Goal: Task Accomplishment & Management: Use online tool/utility

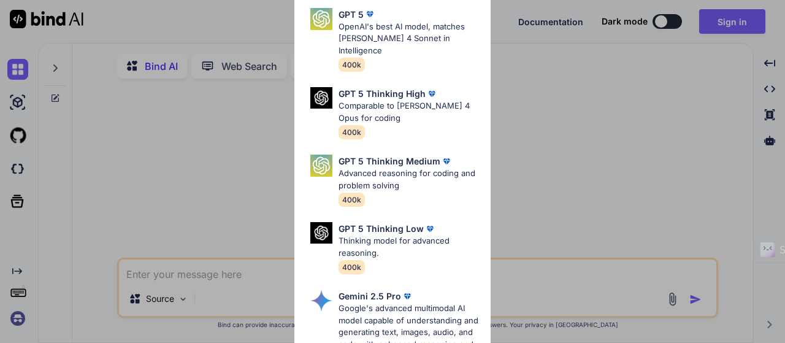
click at [551, 133] on div "Ultra Models GPT 5 OpenAI's best AI model, matches [PERSON_NAME] 4 Sonnet in In…" at bounding box center [392, 171] width 785 height 343
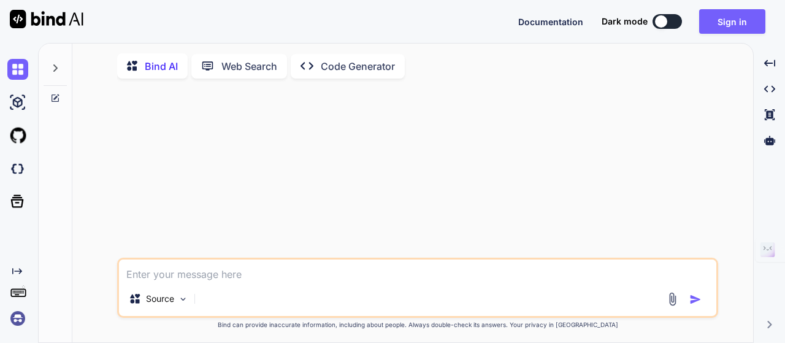
click at [670, 25] on button at bounding box center [666, 21] width 29 height 15
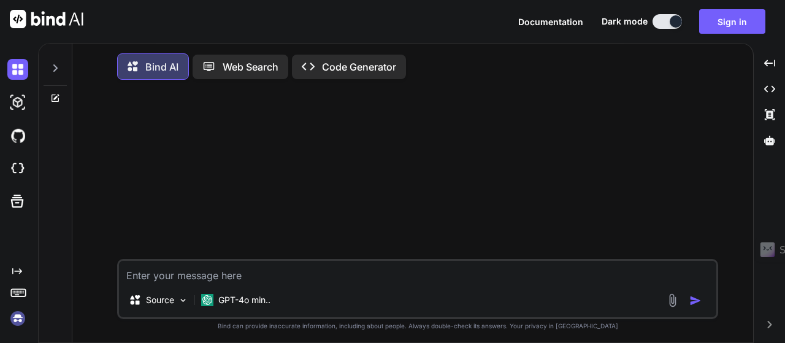
click at [670, 25] on button at bounding box center [666, 21] width 29 height 15
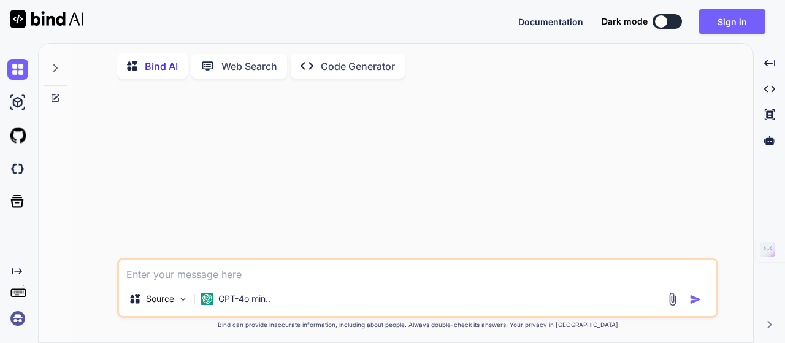
click at [185, 281] on textarea at bounding box center [417, 270] width 597 height 22
click at [167, 300] on p "Source" at bounding box center [160, 299] width 28 height 12
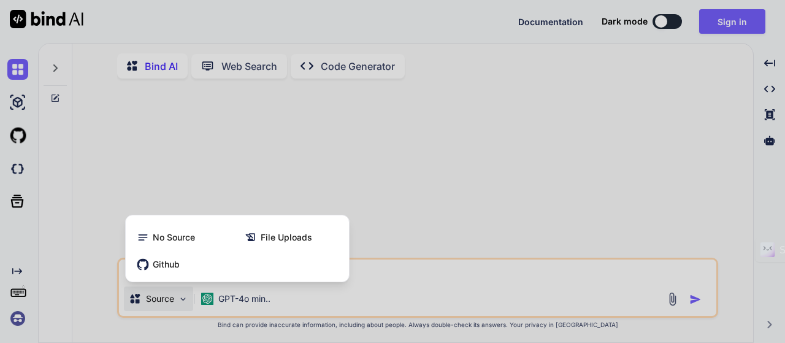
click at [265, 186] on div at bounding box center [392, 171] width 785 height 343
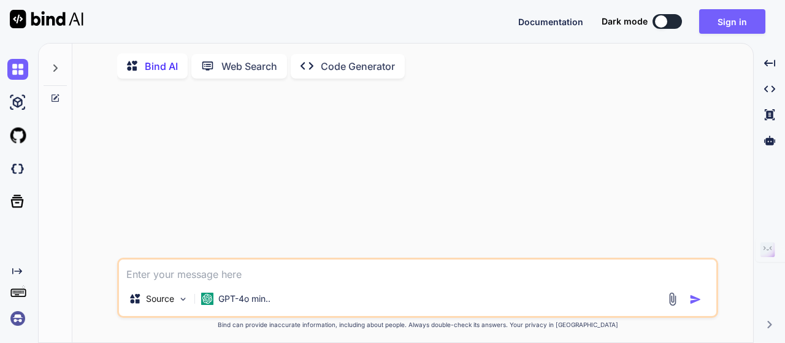
click at [222, 268] on textarea at bounding box center [417, 270] width 597 height 22
click at [358, 71] on p "Code Generator" at bounding box center [358, 66] width 74 height 15
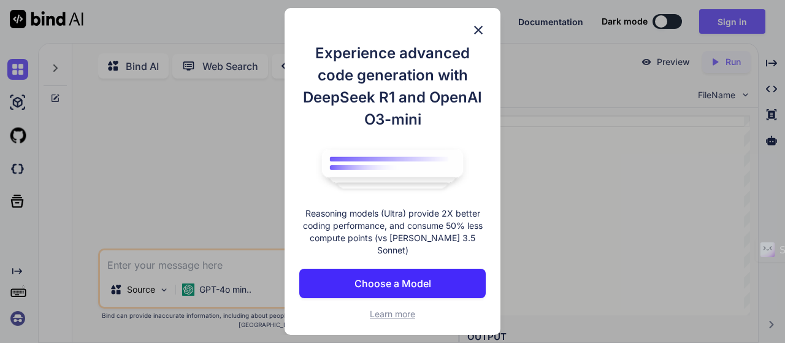
click at [407, 281] on p "Choose a Model" at bounding box center [392, 283] width 77 height 15
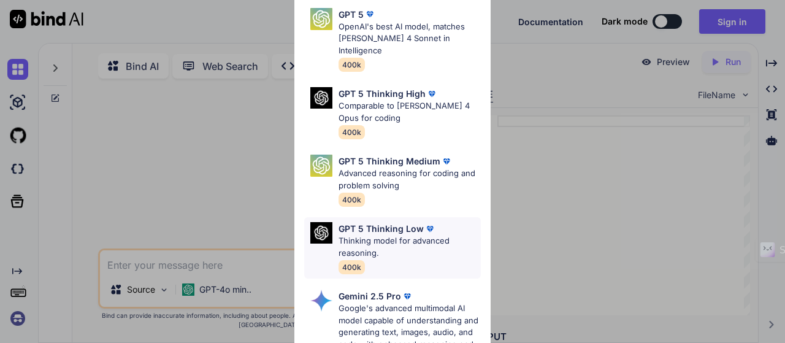
scroll to position [184, 0]
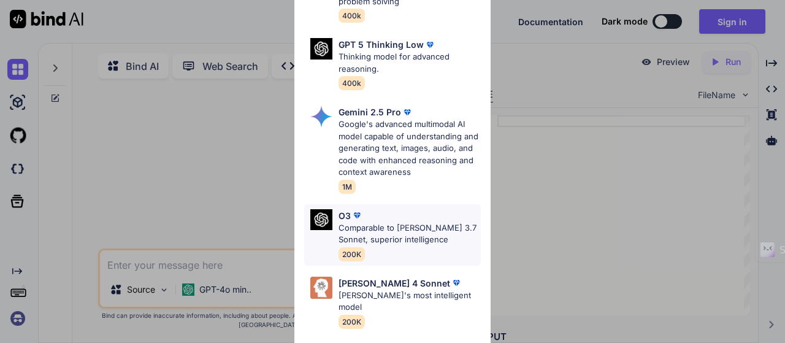
click at [404, 226] on p "Comparable to [PERSON_NAME] 3.7 Sonnet, superior intelligence" at bounding box center [410, 234] width 142 height 24
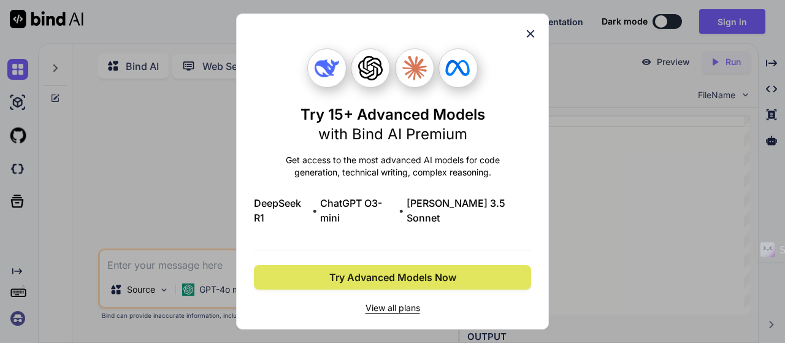
click at [344, 270] on span "Try Advanced Models Now" at bounding box center [392, 277] width 127 height 15
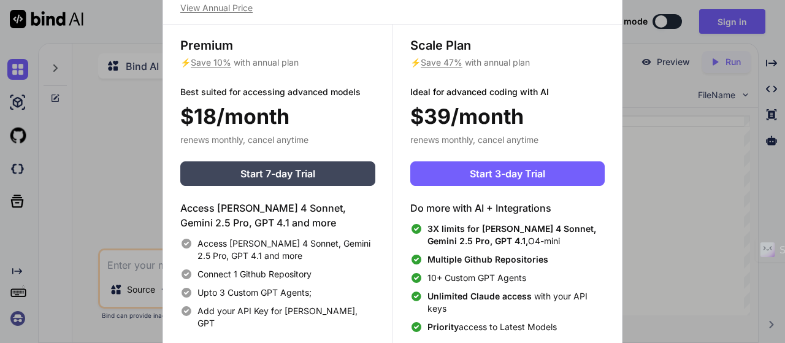
type textarea "x"
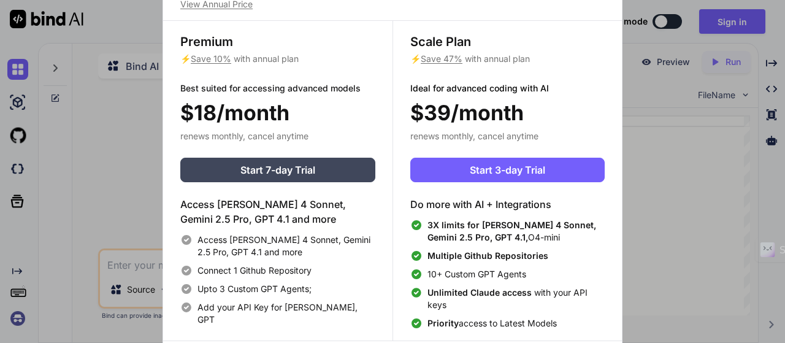
scroll to position [4, 0]
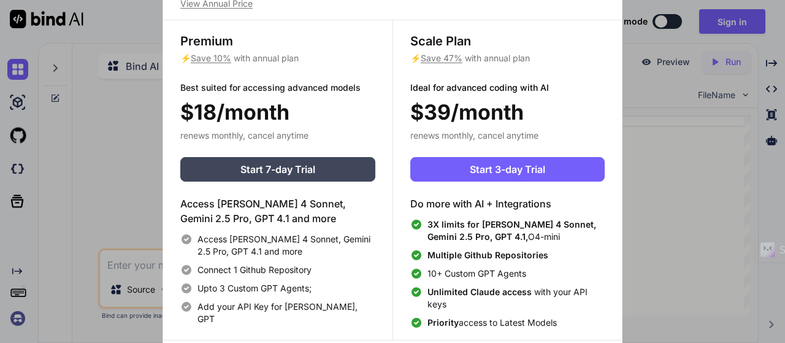
click at [638, 169] on div "Upgrade to access Advanced AI & Integrations View Annual Price Premium ⚡ Save 1…" at bounding box center [392, 171] width 785 height 343
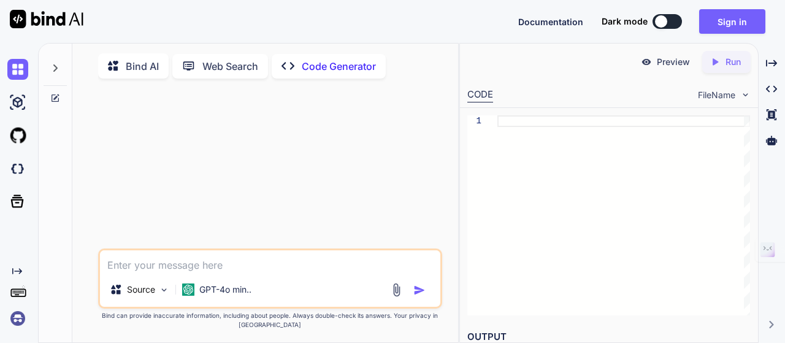
click at [250, 266] on textarea at bounding box center [270, 261] width 341 height 22
type textarea "i"
type textarea "x"
type textarea "io"
type textarea "x"
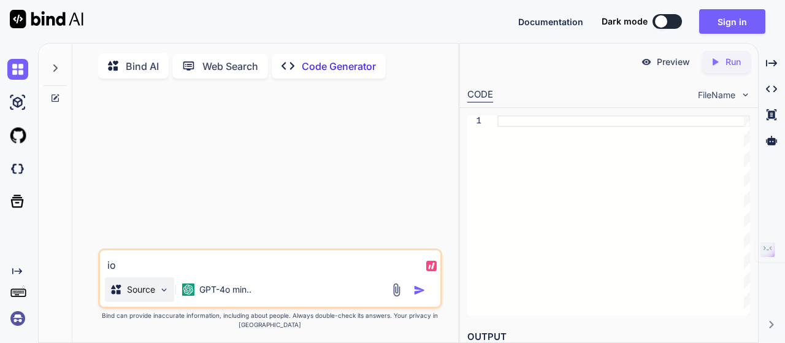
type textarea "ioj"
type textarea "x"
type textarea "iojj"
type textarea "x"
type textarea "ioj"
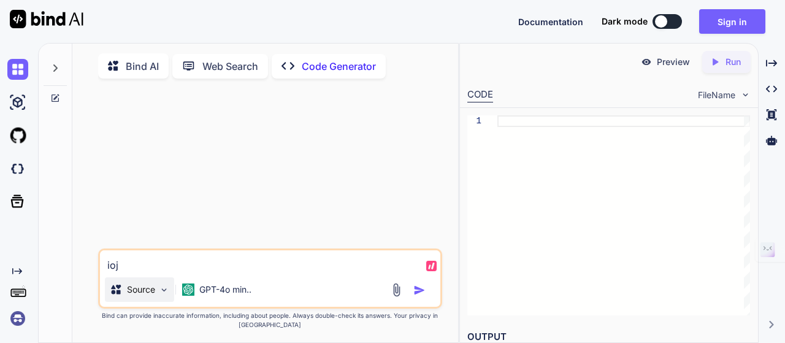
type textarea "x"
type textarea "io"
type textarea "x"
type textarea "i"
type textarea "x"
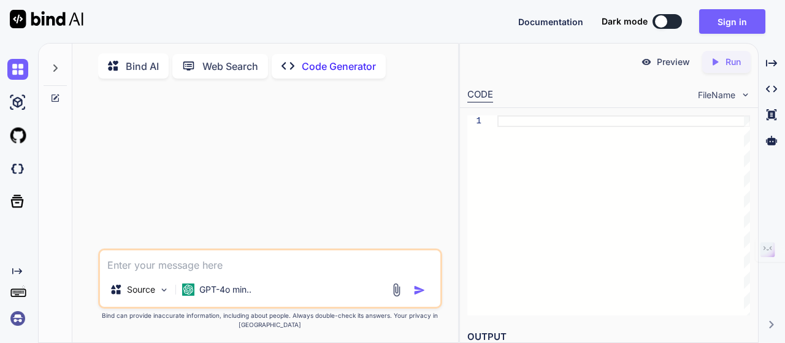
click at [126, 67] on p "Bind AI" at bounding box center [142, 66] width 33 height 15
click at [128, 67] on p "Bind AI" at bounding box center [142, 66] width 33 height 15
click at [142, 64] on p "Bind AI" at bounding box center [142, 66] width 33 height 15
click at [125, 272] on textarea at bounding box center [270, 261] width 341 height 22
type textarea "x"
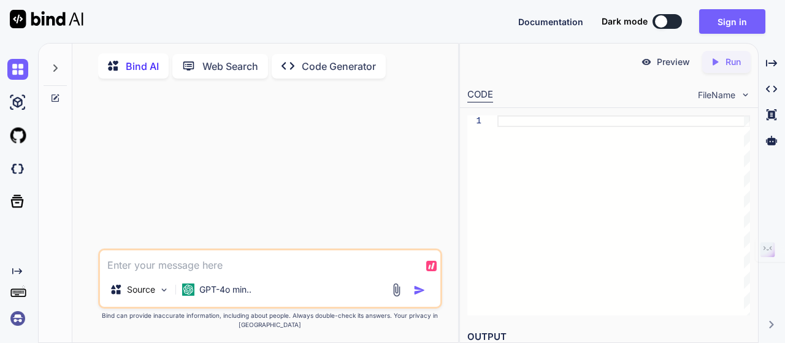
type textarea "C"
type textarea "x"
type textarea "Cr"
type textarea "x"
type textarea "Cre"
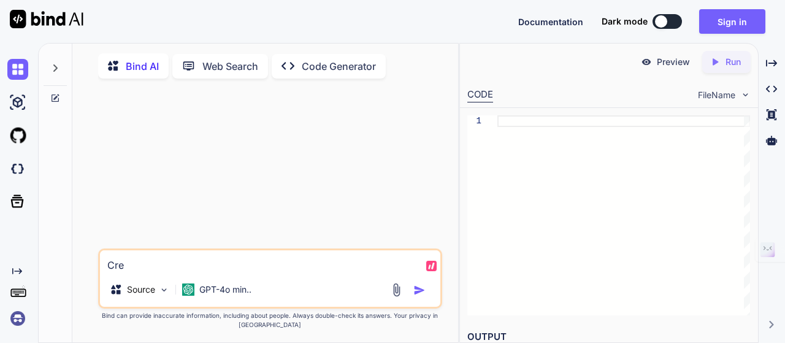
type textarea "x"
type textarea "Crea"
type textarea "x"
type textarea "Creat"
type textarea "x"
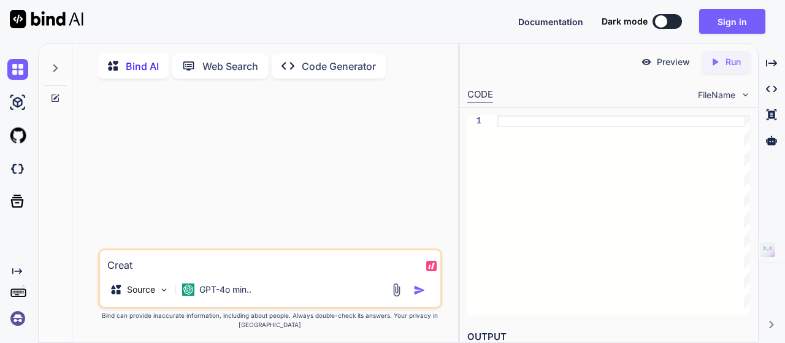
type textarea "Create"
type textarea "x"
type textarea "Create"
type textarea "x"
type textarea "Create a"
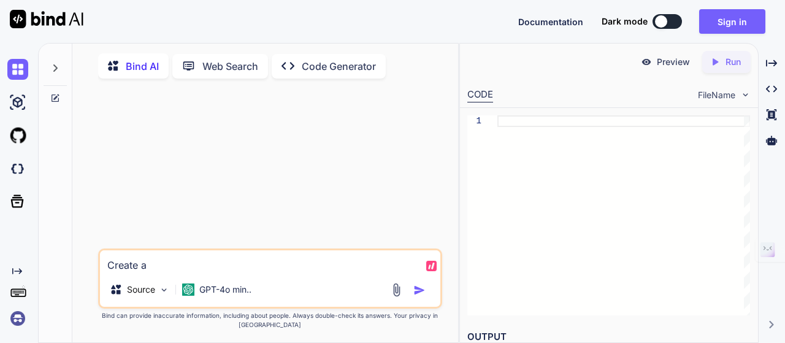
type textarea "x"
type textarea "Create a"
type textarea "x"
type textarea "Create a w"
type textarea "x"
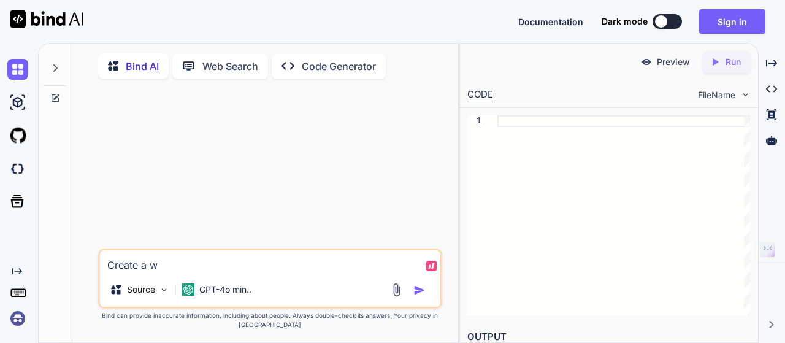
type textarea "Create a we"
type textarea "x"
type textarea "Create a web"
type textarea "x"
type textarea "Create a web"
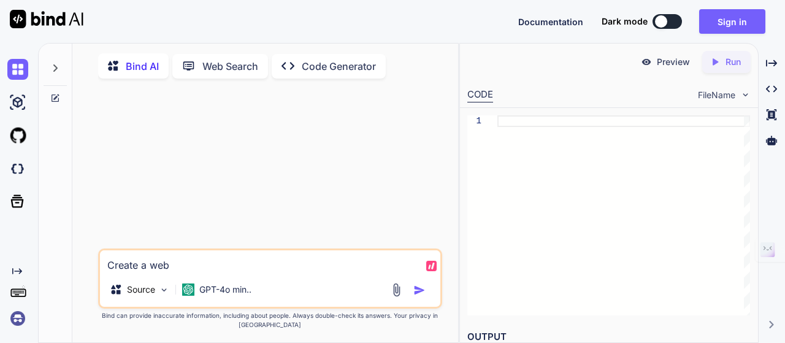
type textarea "x"
type textarea "Create a web a"
type textarea "x"
type textarea "Create a web ap"
type textarea "x"
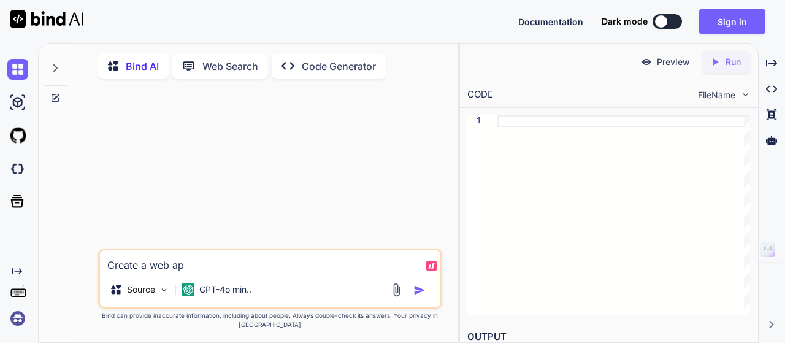
type textarea "Create a web app"
type textarea "x"
type textarea "Create a web app"
type textarea "x"
type textarea "Create a web app w"
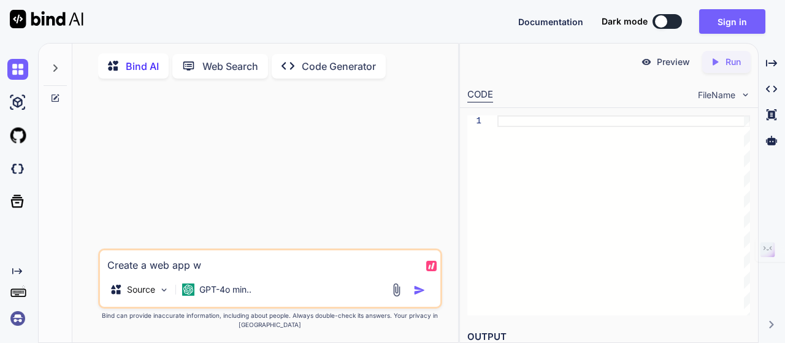
type textarea "x"
type textarea "Create a web app wh"
type textarea "x"
type textarea "Create a web app whi"
type textarea "x"
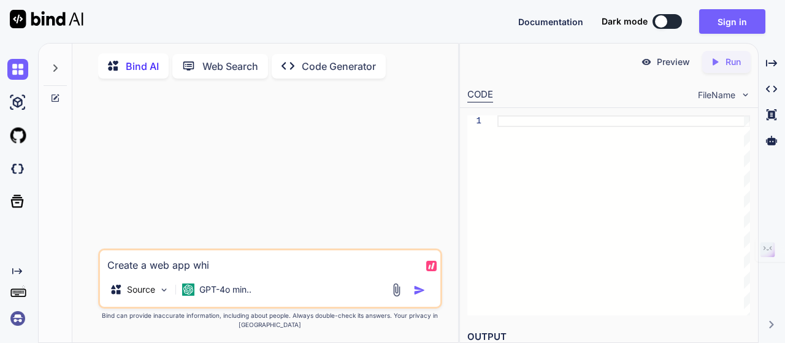
type textarea "Create a web app whic"
type textarea "x"
type textarea "Create a web app which"
type textarea "x"
type textarea "Create a web app which"
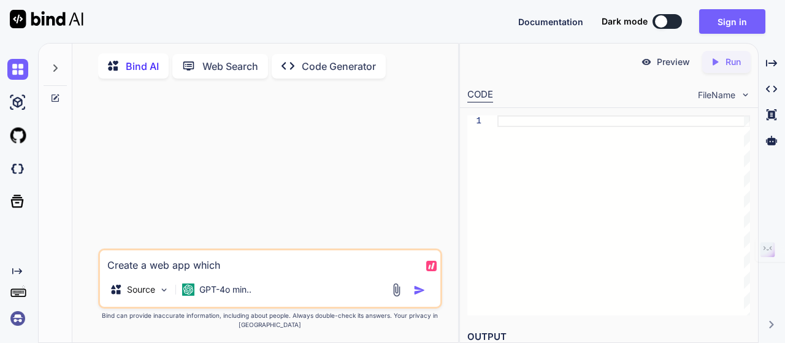
type textarea "x"
type textarea "Create a web app which c"
type textarea "x"
type textarea "Create a web app which ca"
type textarea "x"
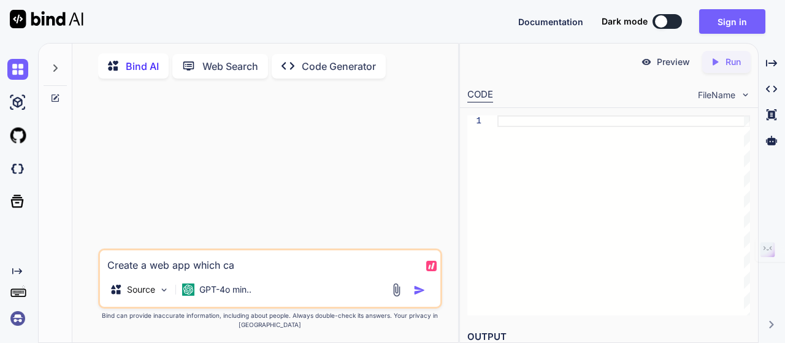
type textarea "Create a web app which can"
type textarea "x"
type textarea "Create a web app which can"
type textarea "x"
type textarea "Create a web app which can t"
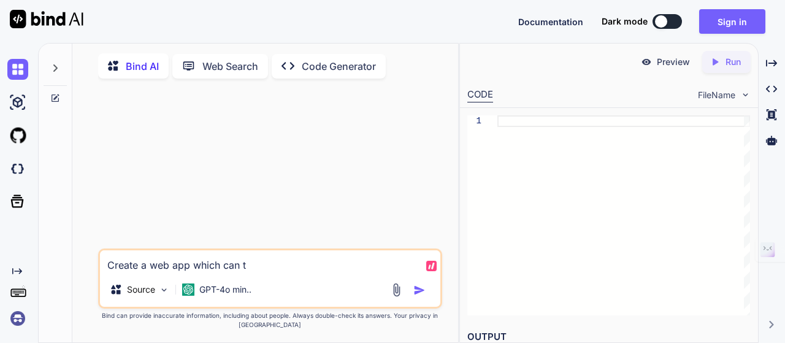
type textarea "x"
type textarea "Create a web app which can tu"
type textarea "x"
type textarea "Create a web app which can tur"
type textarea "x"
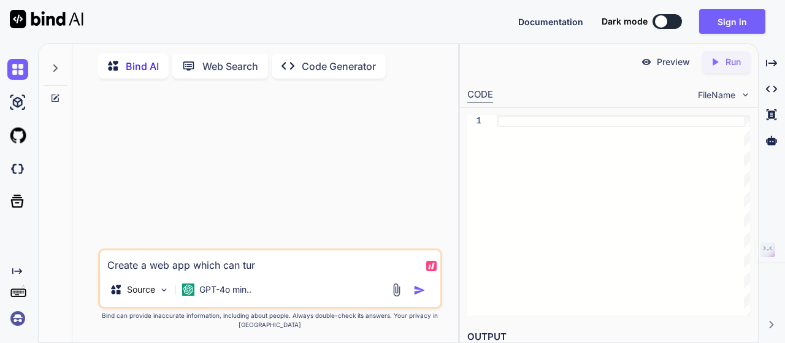
type textarea "Create a web app which can turn"
type textarea "x"
type textarea "Create a web app which can turn"
type textarea "x"
type textarea "Create a web app which can turn v"
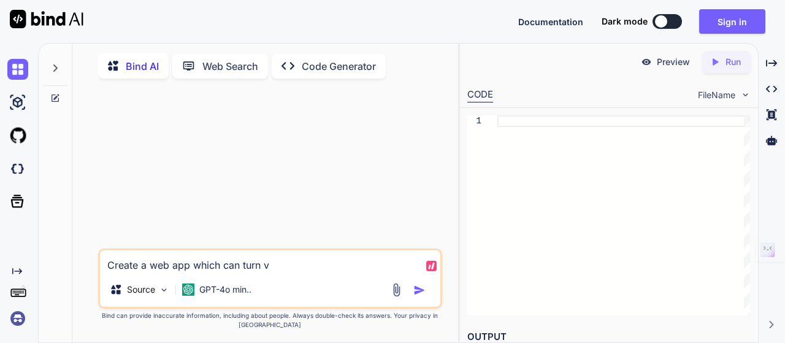
type textarea "x"
type textarea "Create a web app which can turn vi"
type textarea "x"
type textarea "Create a web app which can turn vid"
type textarea "x"
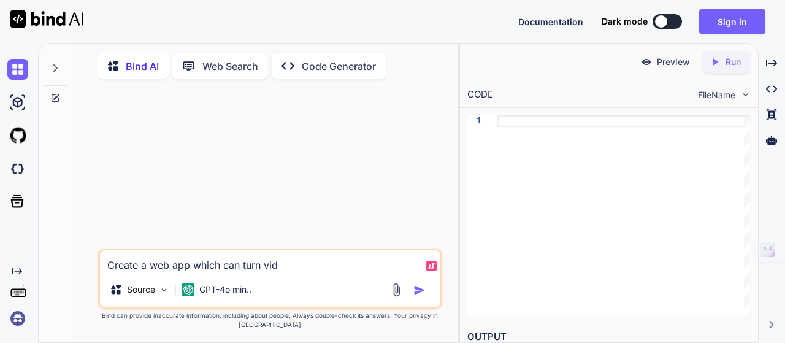
type textarea "Create a web app which can turn vide"
type textarea "x"
type textarea "Create a web app which can turn video"
type textarea "x"
type textarea "Create a web app which can turn video"
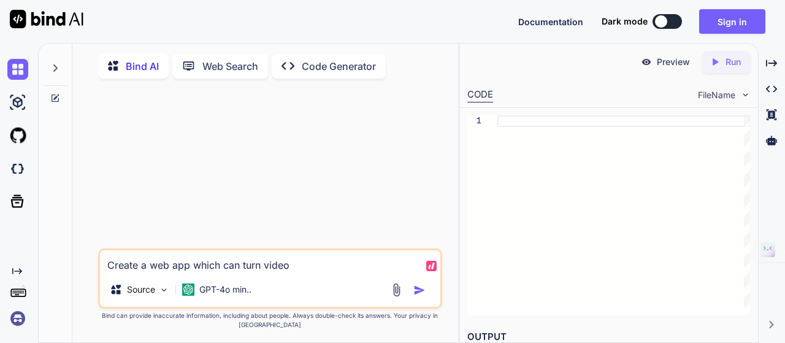
type textarea "x"
type textarea "Create a web app which can turn videoe"
type textarea "x"
type textarea "Create a web app which can turn videoes"
type textarea "x"
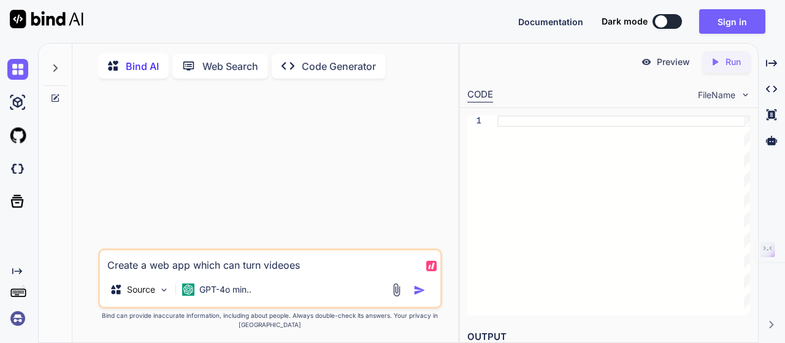
type textarea "Create a web app which can turn videoes"
type textarea "x"
type textarea "Create a web app which can turn videoes"
type textarea "x"
type textarea "Create a web app which can turn videoe"
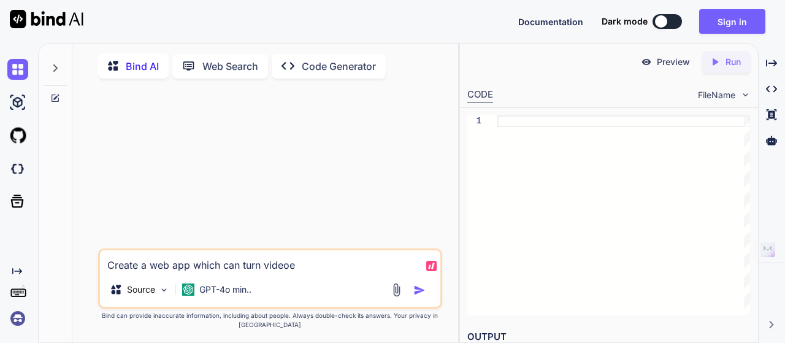
type textarea "x"
type textarea "Create a web app which can turn video"
type textarea "x"
type textarea "Create a web app which can turn videos"
type textarea "x"
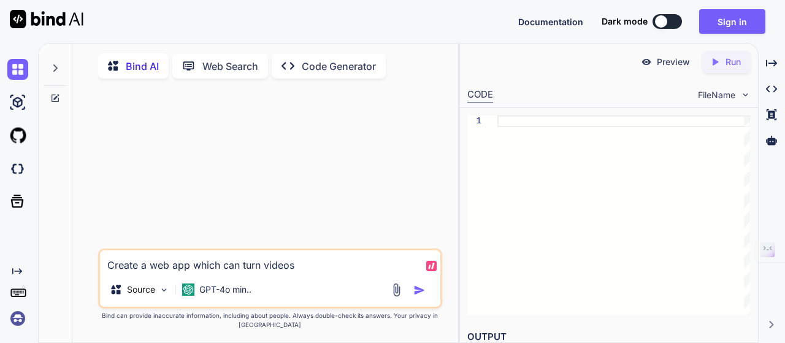
type textarea "Create a web app which can turn videos"
type textarea "x"
type textarea "Create a web app which can turn videos f"
type textarea "x"
type textarea "Create a web app which can turn videos fr"
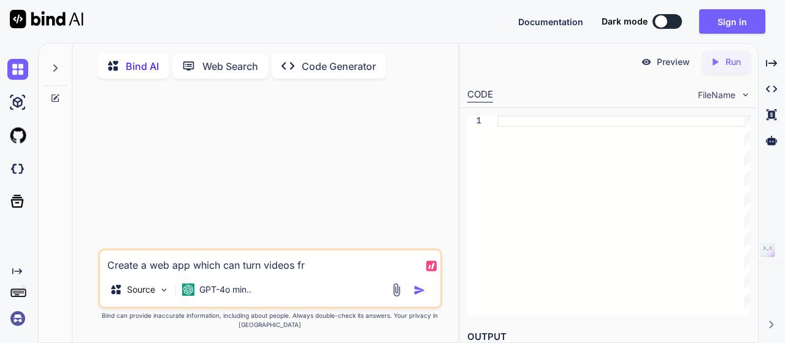
type textarea "x"
type textarea "Create a web app which can turn videos fro"
type textarea "x"
type textarea "Create a web app which can turn videos from"
type textarea "x"
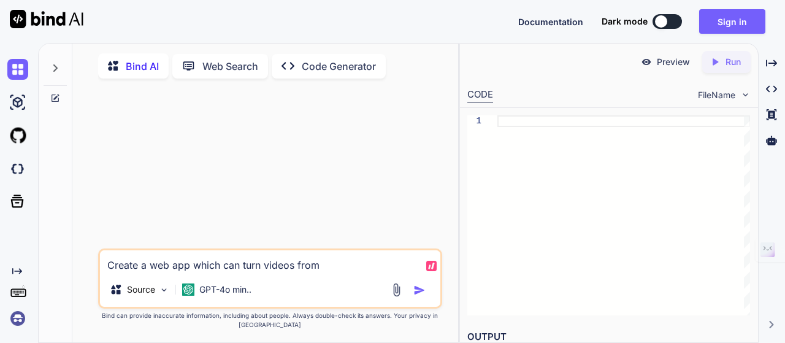
type textarea "Create a web app which can turn videos from"
type textarea "x"
type textarea "Create a web app which can turn videos from Y"
type textarea "x"
type textarea "Create a web app which can turn videos from Yo"
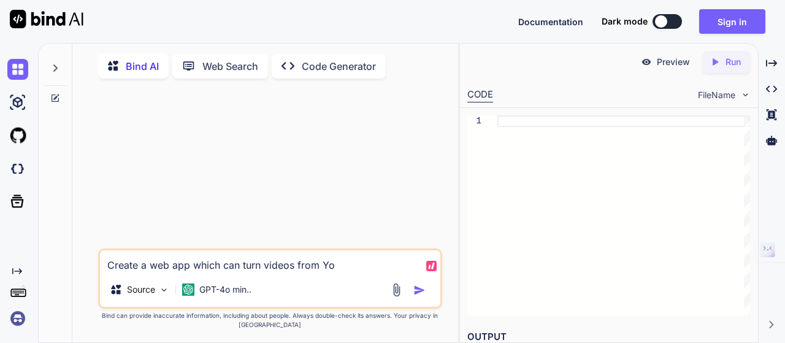
type textarea "x"
type textarea "Create a web app which can turn videos from You"
type textarea "x"
type textarea "Create a web app which can turn videos from Youtu"
type textarea "x"
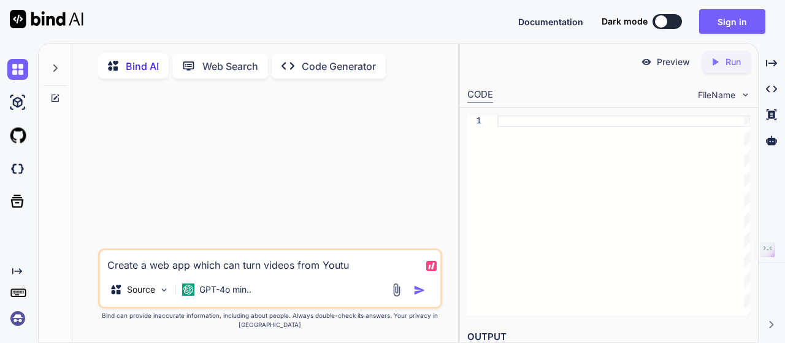
type textarea "Create a web app which can turn videos from Youtub"
type textarea "x"
type textarea "Create a web app which can turn videos from Youtube"
type textarea "x"
type textarea "Create a web app which can turn videos from Youtube"
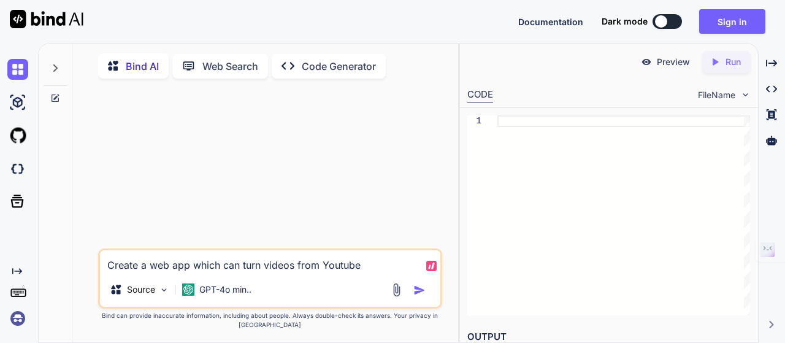
type textarea "x"
type textarea "Create a web app which can turn videos from Youtube l"
type textarea "x"
type textarea "Create a web app which can turn videos from Youtube li"
type textarea "x"
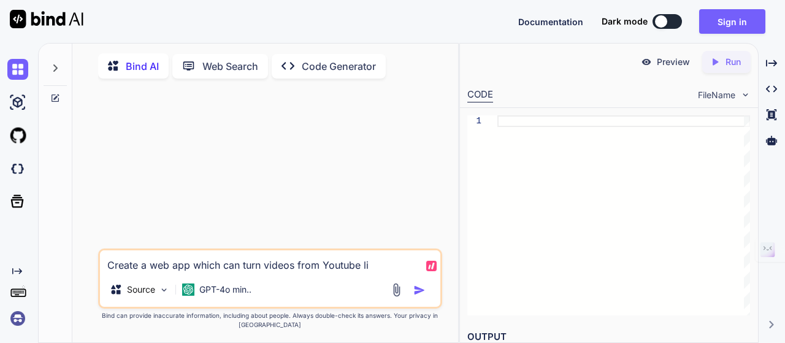
type textarea "Create a web app which can turn videos from Youtube lin"
type textarea "x"
type textarea "Create a web app which can turn videos from Youtube link"
type textarea "x"
type textarea "Create a web app which can turn videos from Youtube link i"
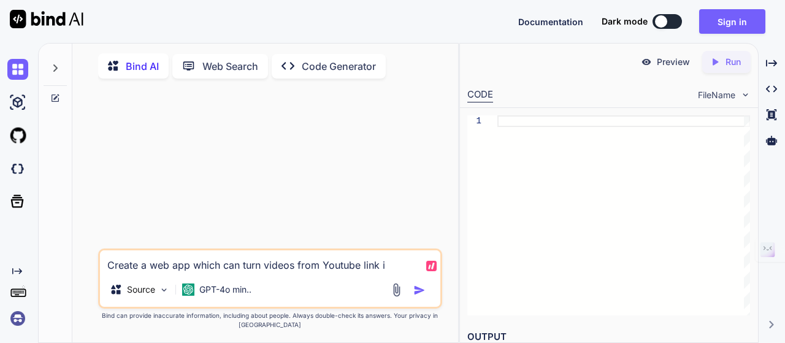
type textarea "x"
type textarea "Create a web app which can turn videos from Youtube link in"
type textarea "x"
type textarea "Create a web app which can turn videos from Youtube link int"
type textarea "x"
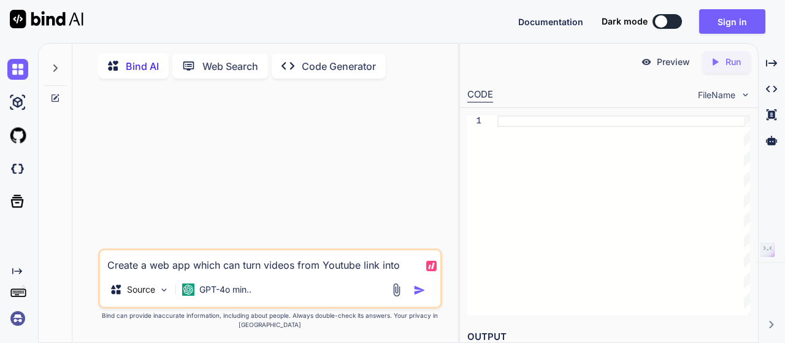
type textarea "Create a web app which can turn videos from Youtube link into"
type textarea "x"
type textarea "Create a web app which can turn videos from Youtube link into s"
type textarea "x"
type textarea "Create a web app which can turn videos from Youtube link into sh"
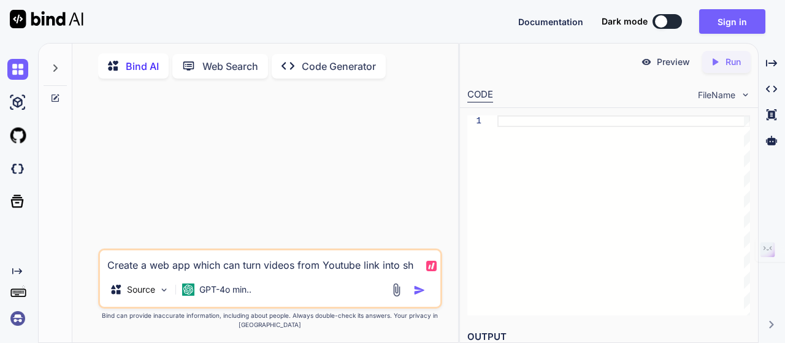
type textarea "x"
type textarea "Create a web app which can turn videos from Youtube link into sho"
type textarea "x"
type textarea "Create a web app which can turn videos from Youtube link into shor"
type textarea "x"
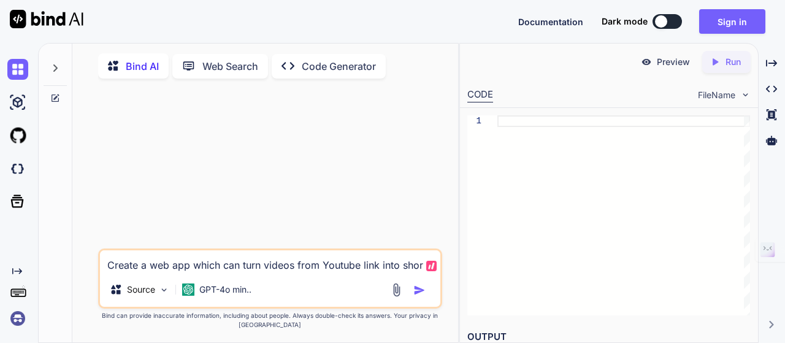
type textarea "Create a web app which can turn videos from Youtube link into short"
type textarea "x"
type textarea "Create a web app which can turn videos from Youtube link into shorts"
type textarea "x"
type textarea "Create a web app which can turn videos from Youtube link into shorts"
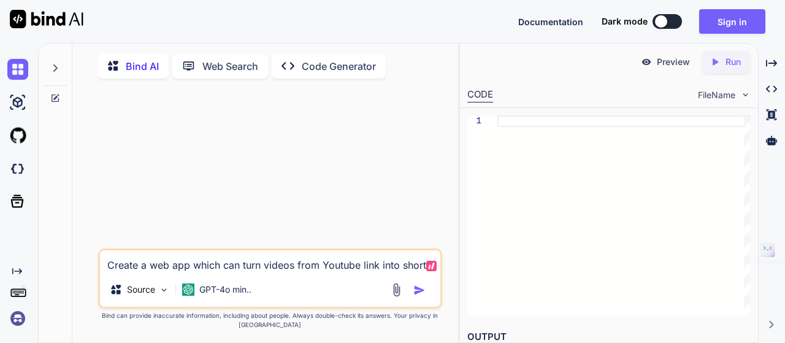
click at [422, 291] on img "button" at bounding box center [419, 290] width 12 height 12
type textarea "x"
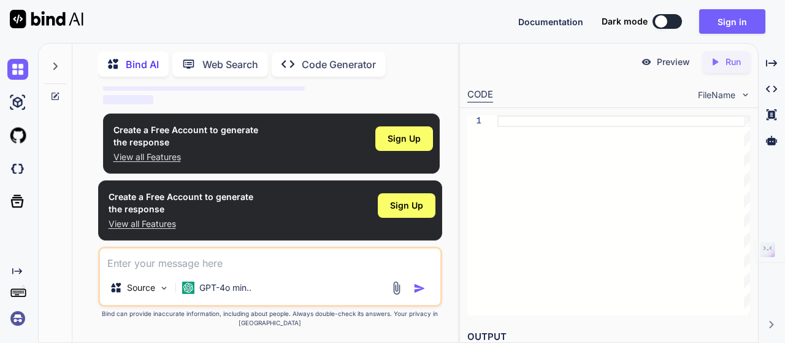
scroll to position [113, 0]
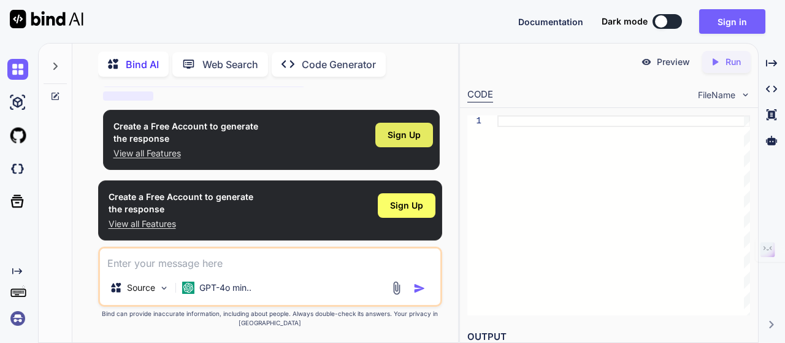
click at [402, 136] on span "Sign Up" at bounding box center [404, 135] width 33 height 12
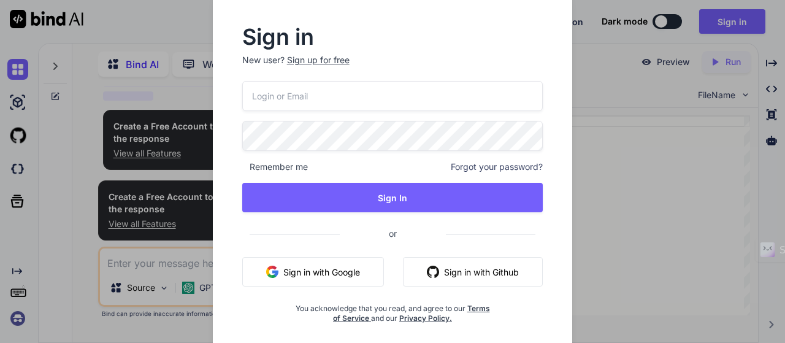
click at [334, 267] on button "Sign in with Google" at bounding box center [313, 271] width 142 height 29
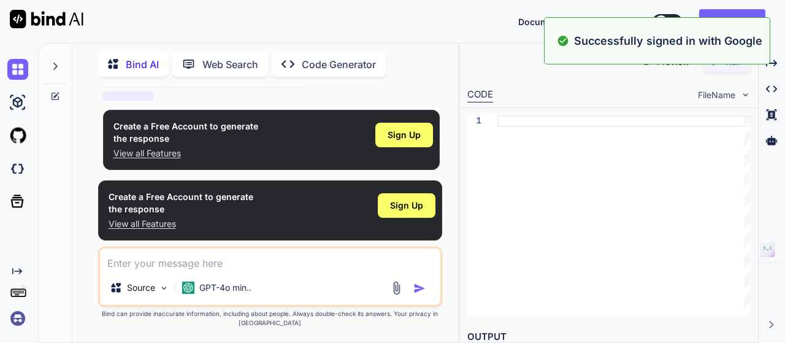
scroll to position [0, 0]
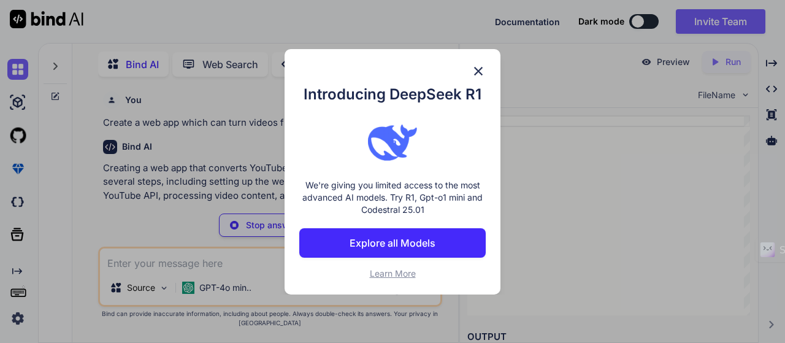
click at [470, 71] on div "Introducing DeepSeek R1 We're giving you limited access to the most advanced AI…" at bounding box center [393, 171] width 216 height 245
click at [480, 72] on img at bounding box center [478, 71] width 15 height 15
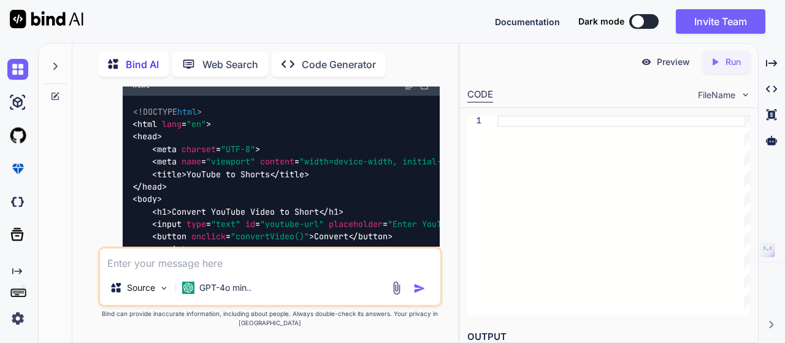
scroll to position [594, 0]
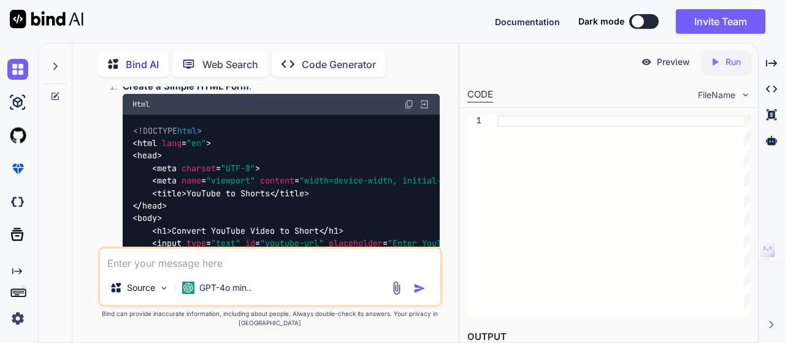
click at [731, 69] on div "Created with Pixso. Run" at bounding box center [726, 62] width 48 height 22
click at [667, 56] on p "Preview" at bounding box center [673, 62] width 33 height 12
drag, startPoint x: 638, startPoint y: 65, endPoint x: 410, endPoint y: 114, distance: 232.7
click at [638, 65] on div "Preview" at bounding box center [665, 62] width 69 height 22
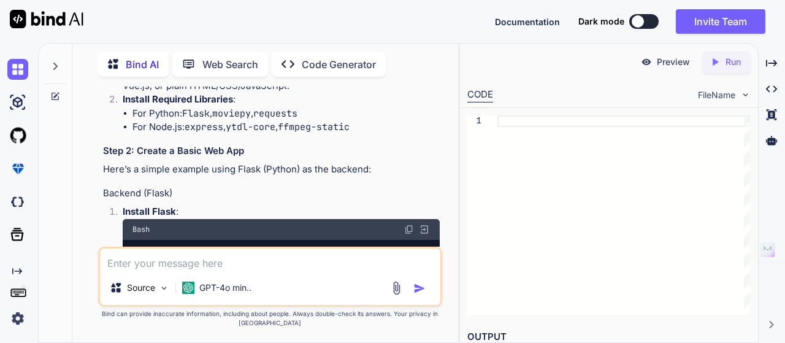
scroll to position [226, 0]
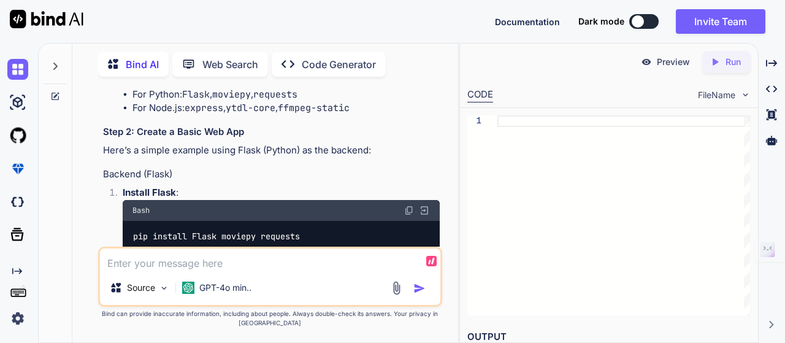
click at [215, 257] on textarea at bounding box center [270, 259] width 341 height 22
type textarea "x"
type textarea "O"
type textarea "x"
type textarea "Ok"
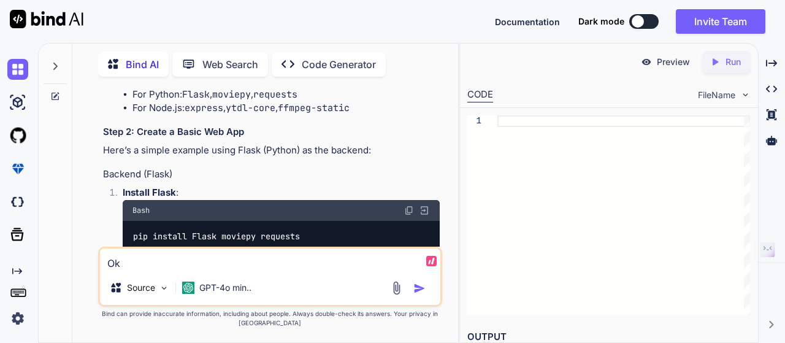
type textarea "x"
type textarea "Ok"
type textarea "x"
type textarea "Ok g"
type textarea "x"
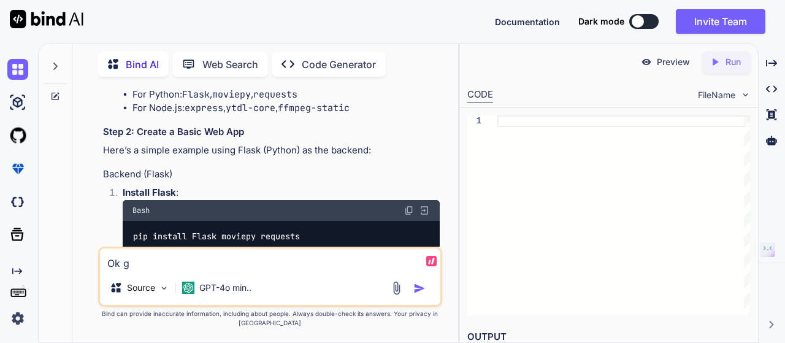
type textarea "Ok ge"
type textarea "x"
type textarea "Ok gen"
type textarea "x"
type textarea "Ok gene"
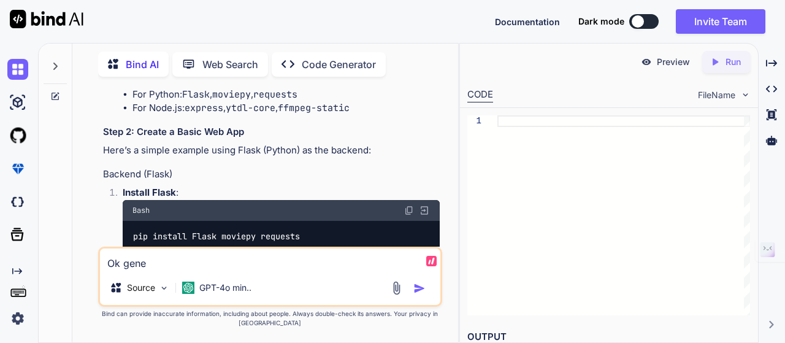
type textarea "x"
type textarea "Ok gener"
type textarea "x"
type textarea "Ok genera"
type textarea "x"
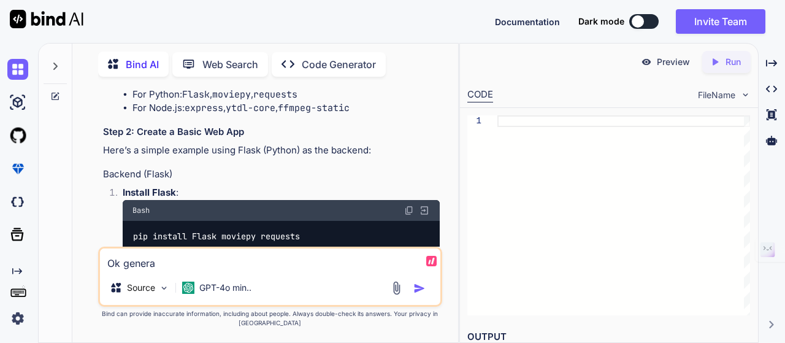
type textarea "Ok generat"
type textarea "x"
type textarea "Ok generate"
type textarea "x"
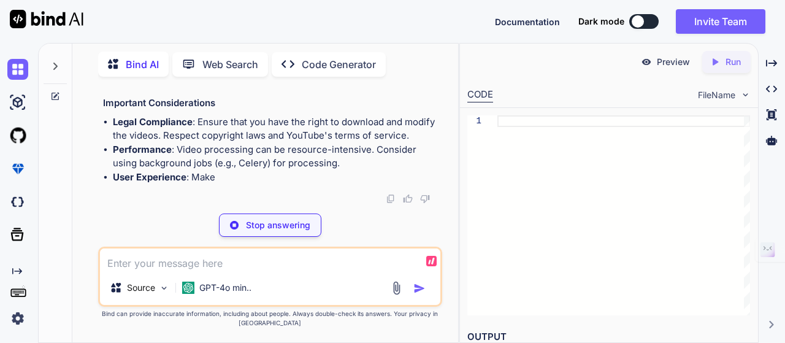
scroll to position [3069, 0]
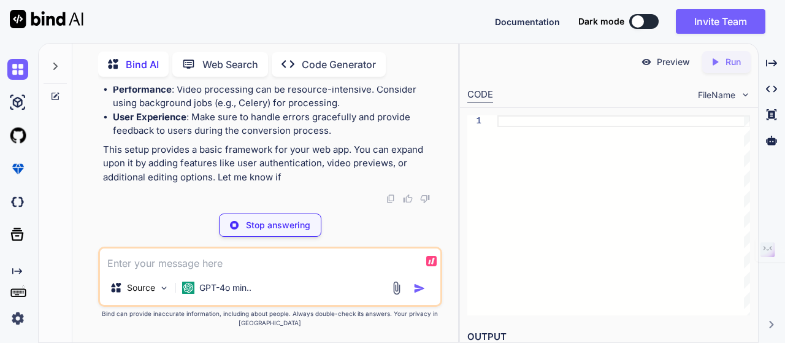
type textarea "x"
type textarea "pip install Flask moviepy pytube"
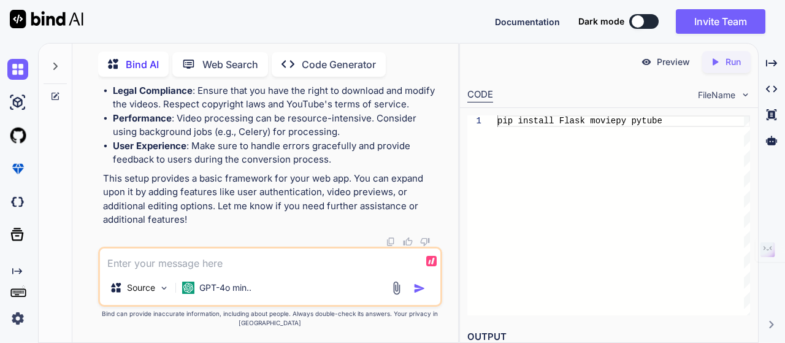
click at [218, 265] on textarea at bounding box center [270, 259] width 341 height 22
type textarea "x"
type textarea "S"
type textarea "x"
type textarea "So"
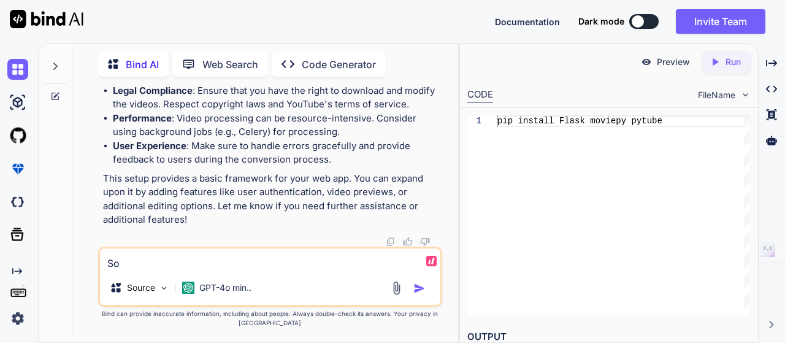
type textarea "x"
type textarea "So"
type textarea "x"
type textarea "So f"
type textarea "x"
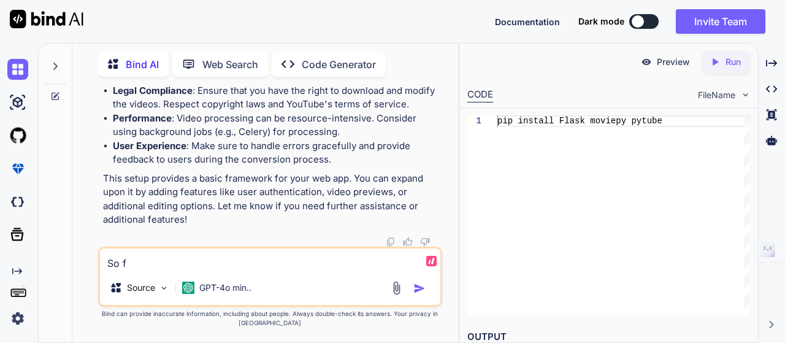
type textarea "So fo"
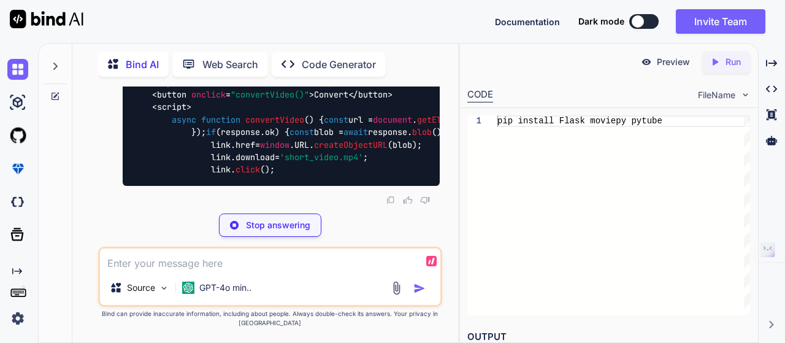
scroll to position [3551, 0]
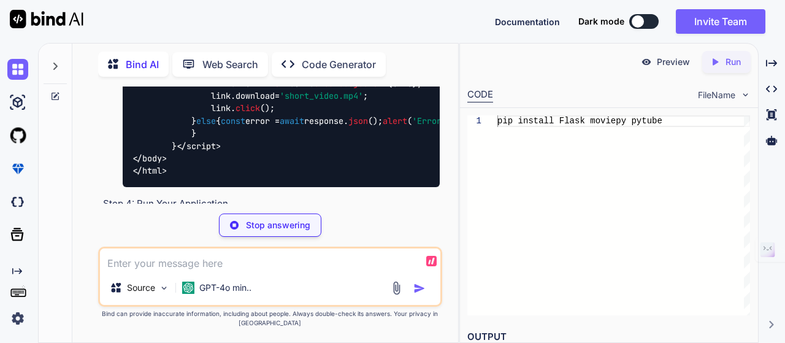
click at [341, 53] on div "Created with Pixso. Code Generator" at bounding box center [329, 64] width 114 height 25
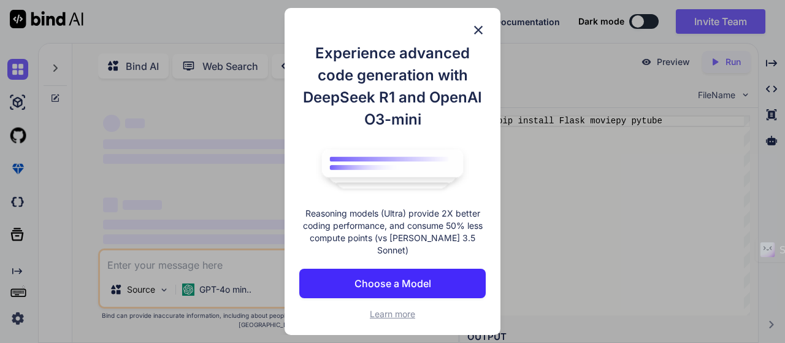
click at [387, 278] on p "Choose a Model" at bounding box center [392, 283] width 77 height 15
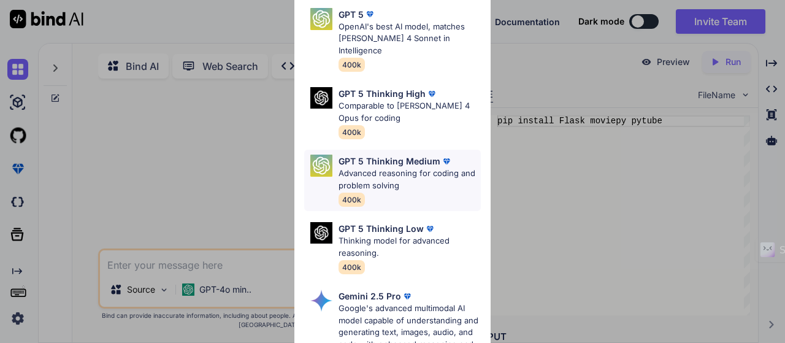
scroll to position [184, 0]
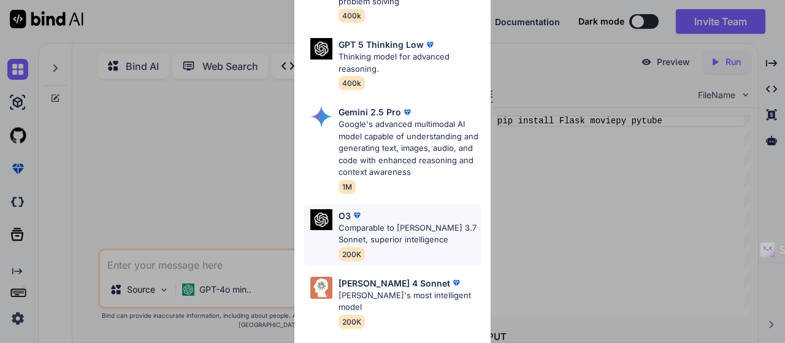
click at [389, 232] on p "Comparable to [PERSON_NAME] 3.7 Sonnet, superior intelligence" at bounding box center [410, 234] width 142 height 24
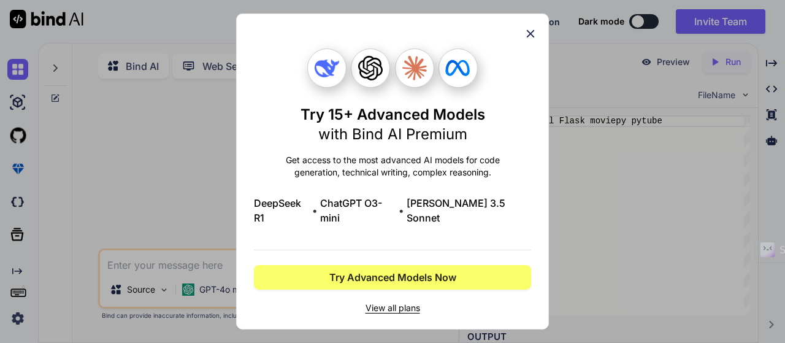
click at [527, 40] on icon at bounding box center [530, 33] width 13 height 13
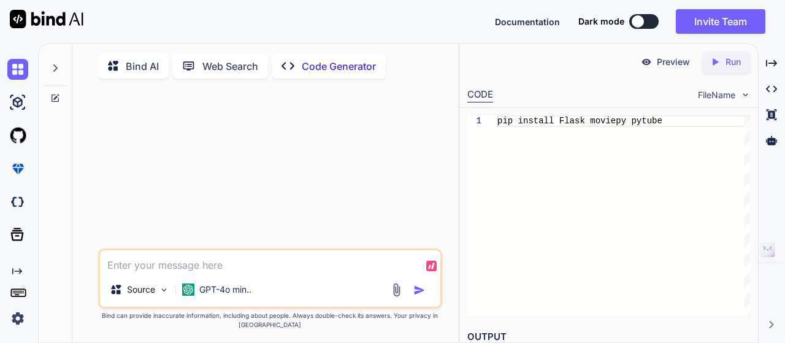
click at [176, 267] on textarea at bounding box center [270, 261] width 341 height 22
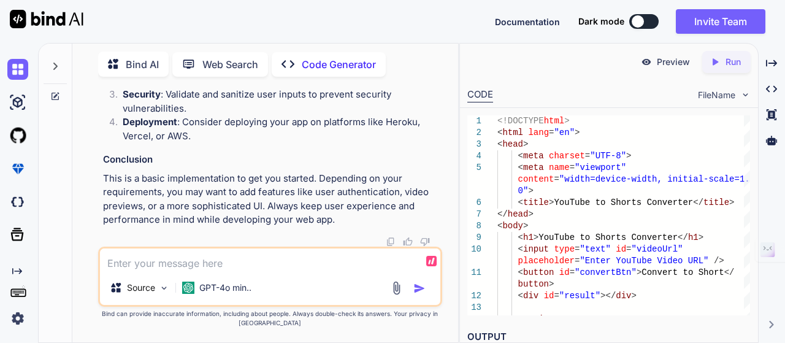
scroll to position [1467, 0]
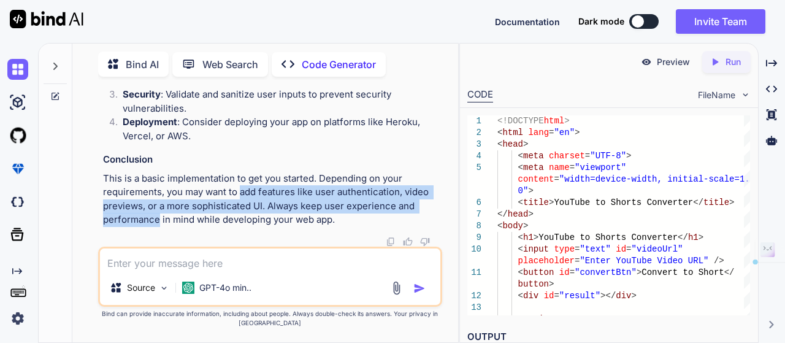
drag, startPoint x: 241, startPoint y: 194, endPoint x: 157, endPoint y: 224, distance: 89.0
click at [157, 226] on p "This is a basic implementation to get you started. Depending on your requiremen…" at bounding box center [271, 199] width 337 height 55
copy p "add features like user authentication, video previews, or a more sophisticated …"
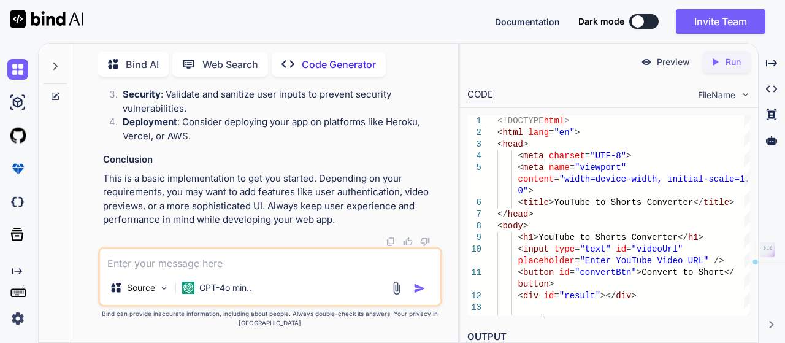
click at [159, 261] on textarea at bounding box center [270, 259] width 341 height 22
paste textarea "add features like user authentication, video previews, or a more sophisticated …"
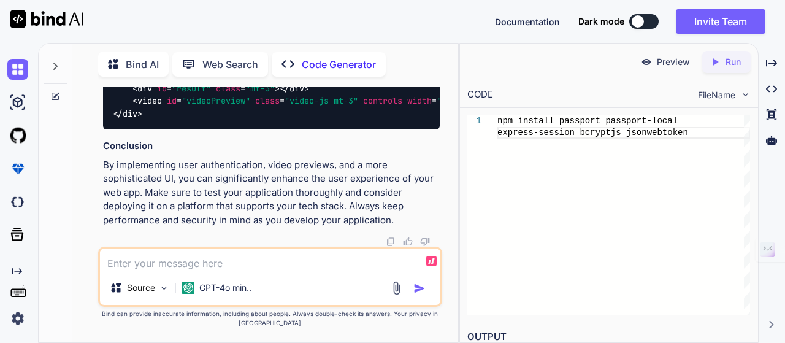
scroll to position [4115, 0]
click at [734, 64] on p "Run" at bounding box center [732, 62] width 15 height 12
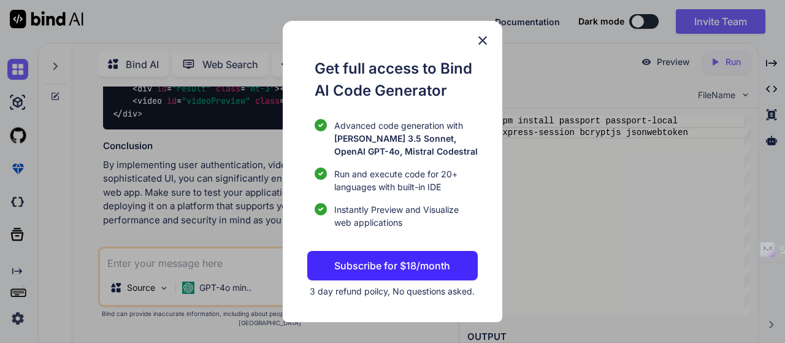
click at [491, 40] on div "Get full access to Bind AI Code Generator Advanced code generation with [PERSON…" at bounding box center [393, 171] width 220 height 301
click at [480, 40] on img at bounding box center [482, 40] width 15 height 15
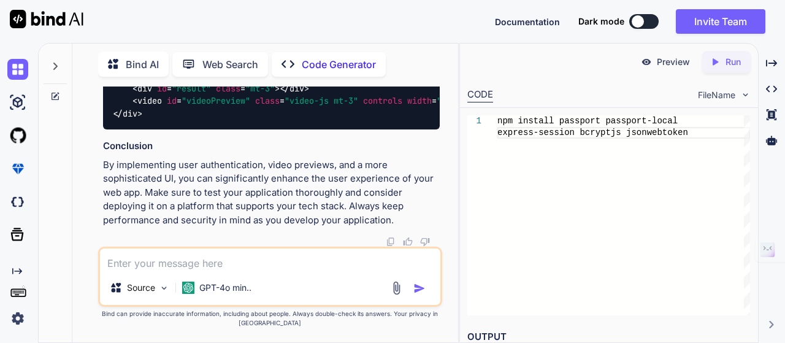
click at [731, 64] on p "Run" at bounding box center [732, 62] width 15 height 12
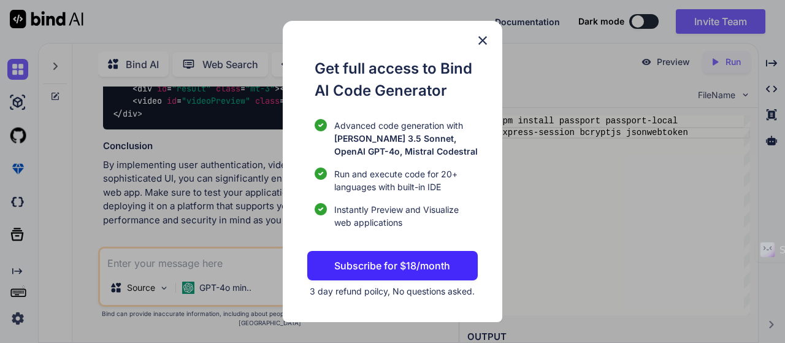
click at [481, 40] on img at bounding box center [482, 40] width 15 height 15
